Goal: Task Accomplishment & Management: Manage account settings

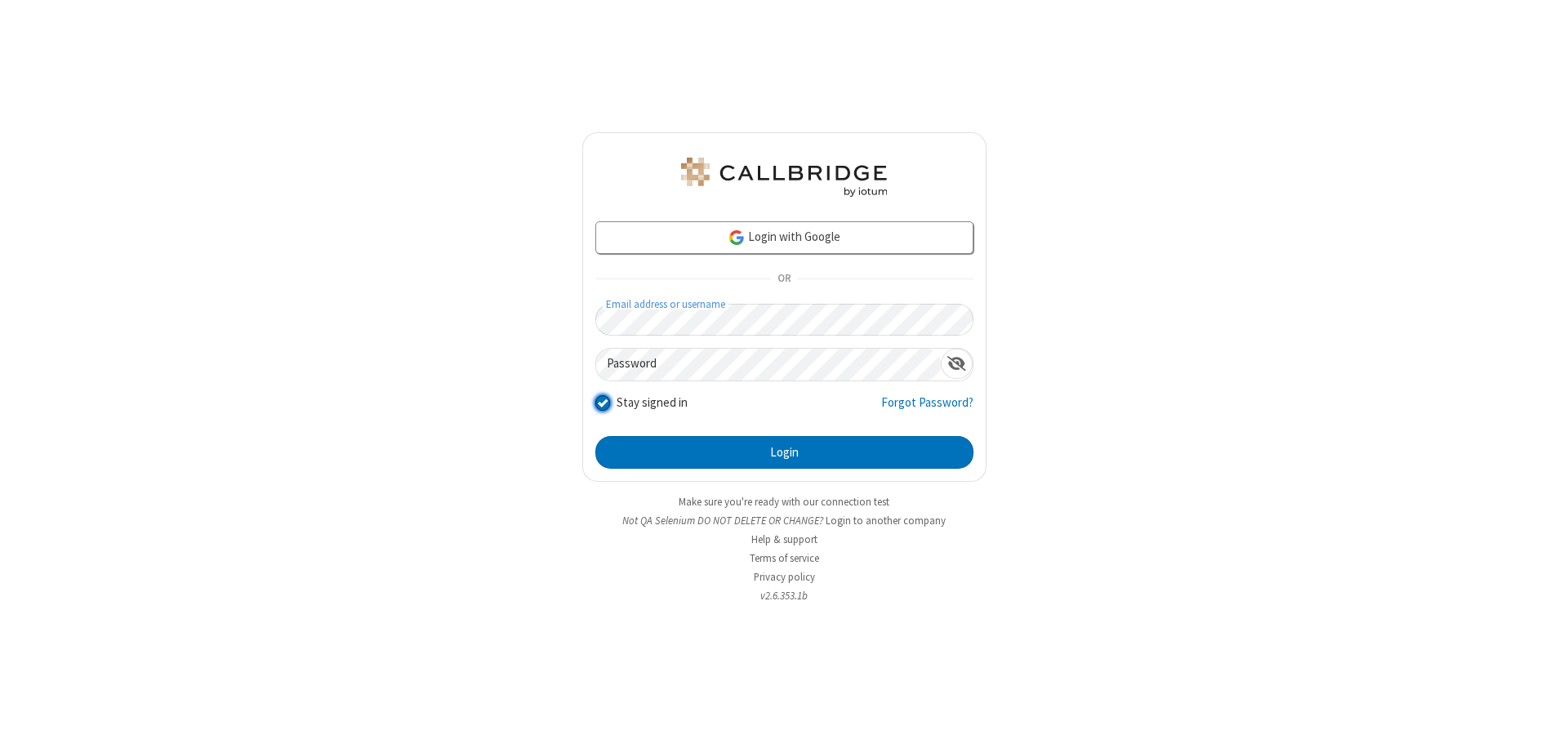
click at [602, 402] on input "Stay signed in" at bounding box center [603, 402] width 16 height 17
checkbox input "false"
click at [784, 452] on button "Login" at bounding box center [784, 452] width 378 height 33
